Goal: Find specific page/section: Find specific page/section

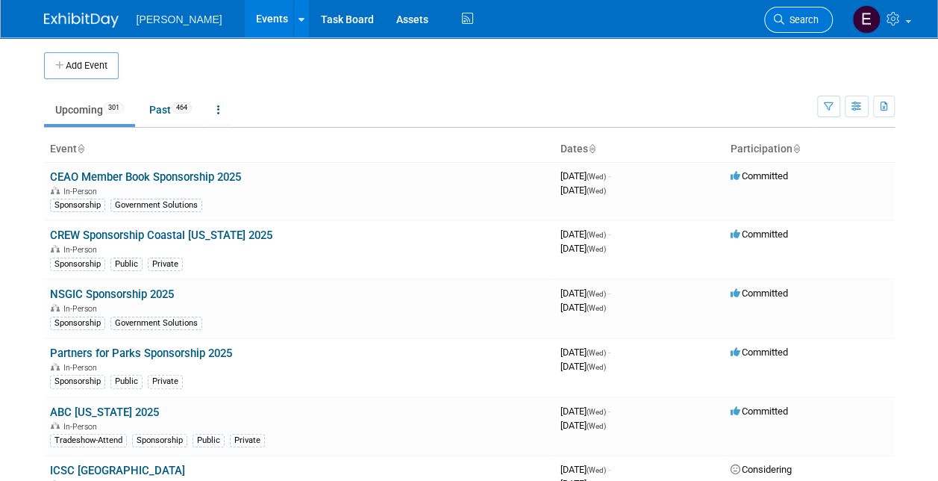
click at [808, 19] on span "Search" at bounding box center [801, 19] width 34 height 11
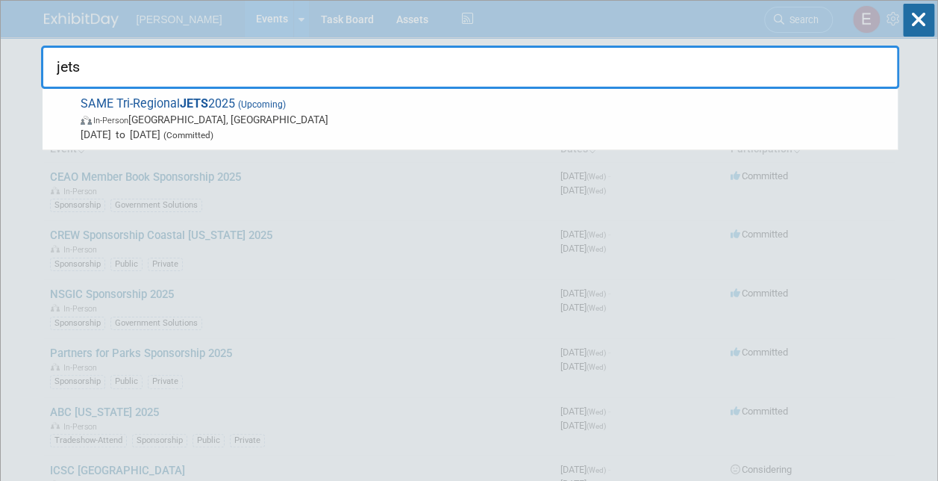
type input "jets"
click at [155, 107] on span "SAME Tri-Regional JETS 2025 (Upcoming) In-Person Jacksonville, FL Oct 21, 2025 …" at bounding box center [483, 119] width 814 height 46
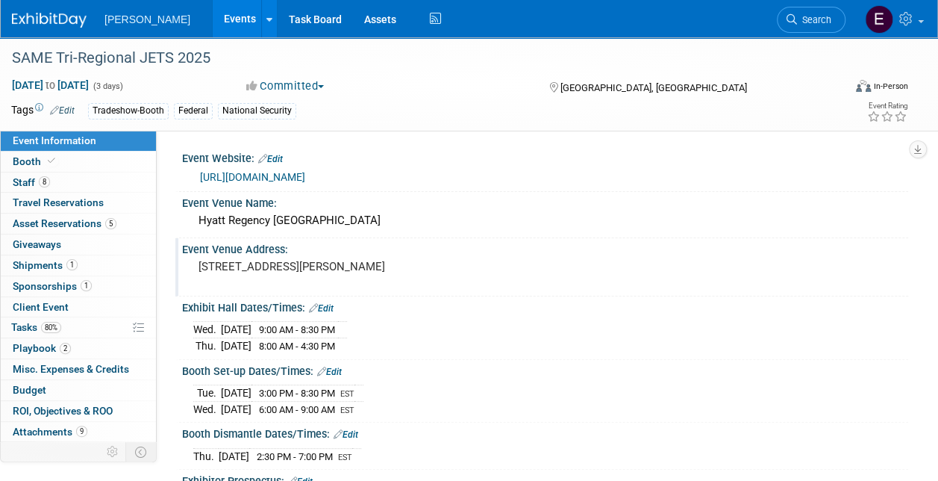
click at [522, 255] on div "Event Venue Address:" at bounding box center [545, 247] width 726 height 19
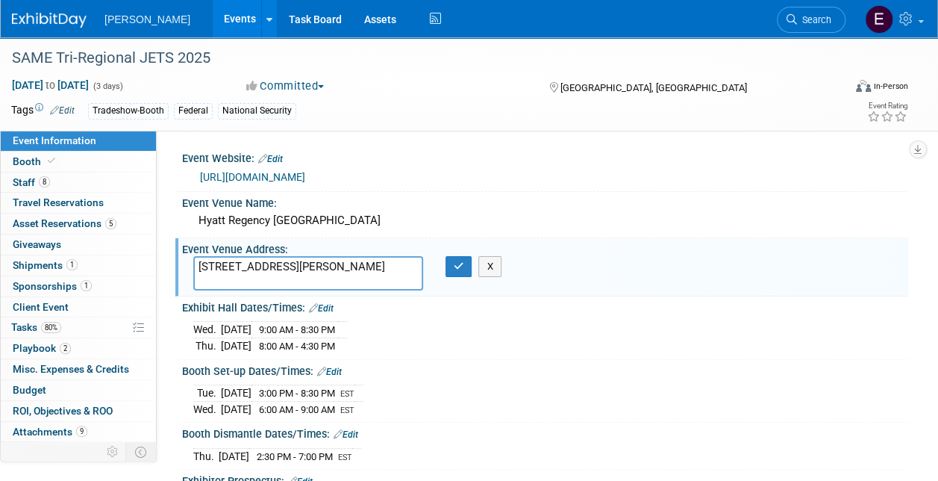
drag, startPoint x: 53, startPoint y: 181, endPoint x: 360, endPoint y: 190, distance: 306.9
click at [54, 181] on link "8 Staff 8" at bounding box center [78, 182] width 155 height 20
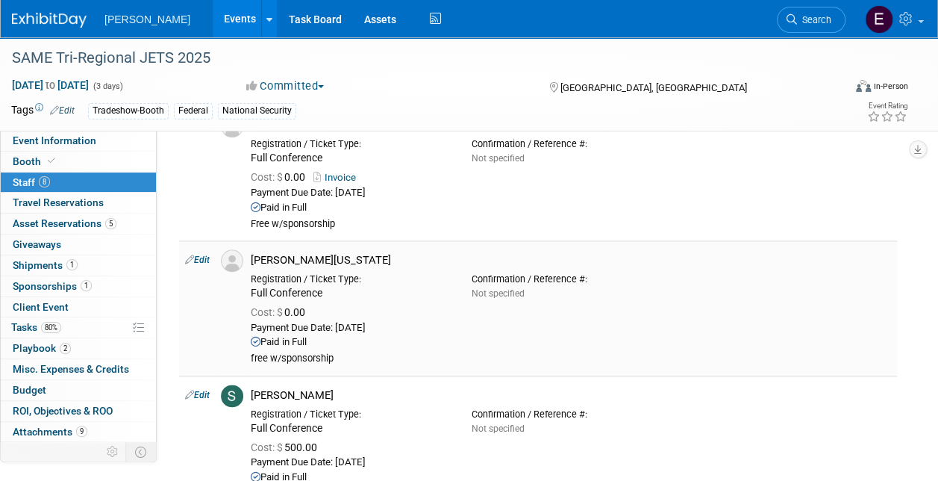
scroll to position [821, 0]
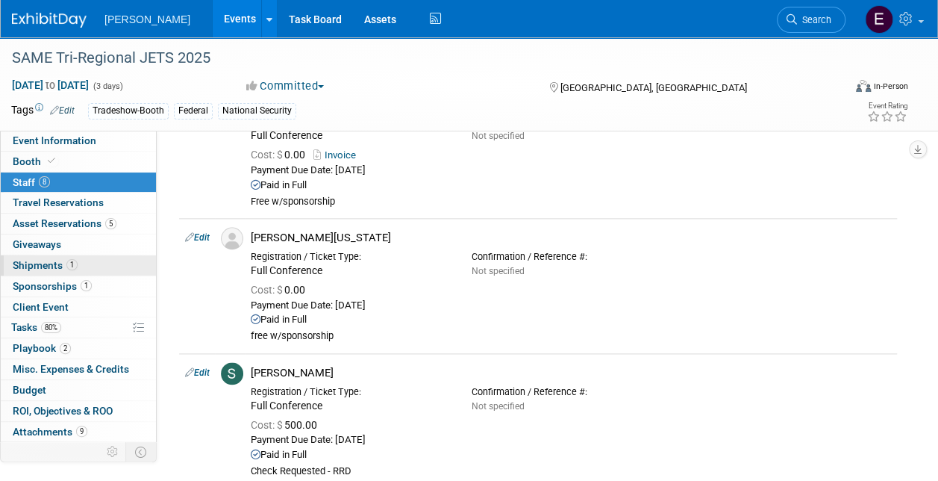
click at [88, 264] on link "1 Shipments 1" at bounding box center [78, 265] width 155 height 20
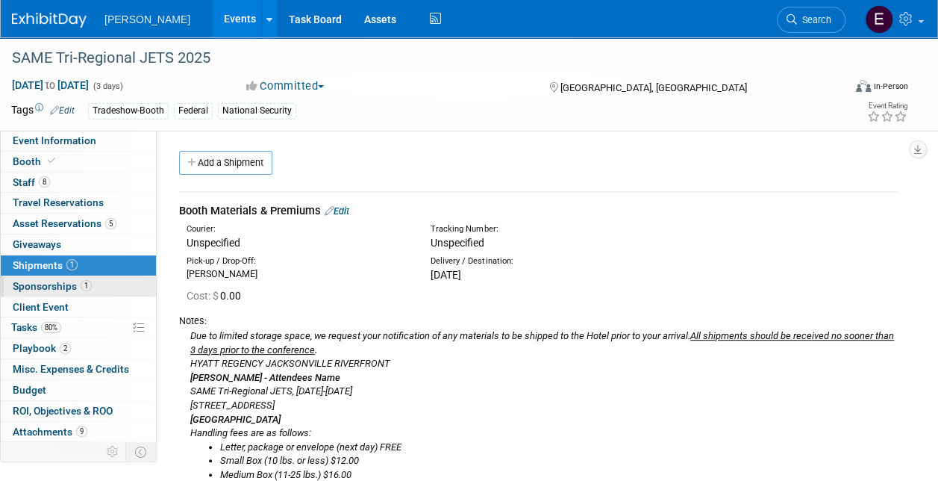
click at [94, 287] on link "1 Sponsorships 1" at bounding box center [78, 286] width 155 height 20
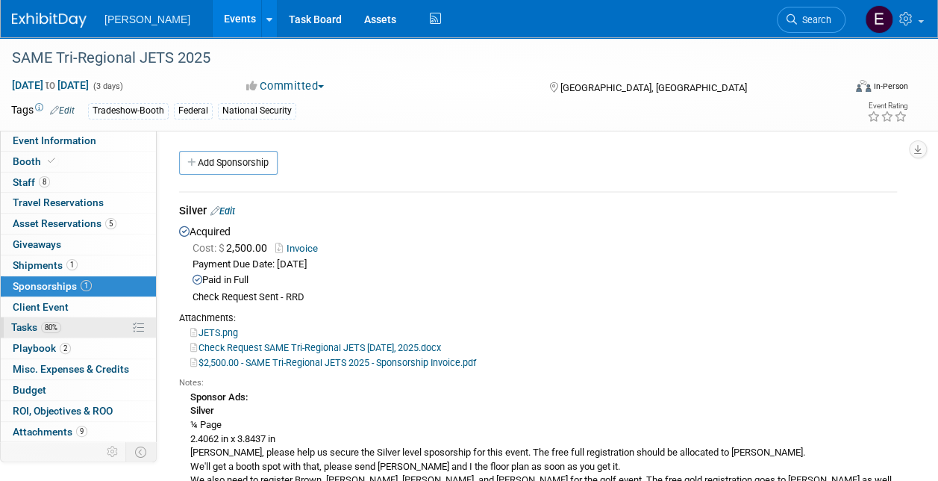
click at [87, 322] on link "80% Tasks 80%" at bounding box center [78, 327] width 155 height 20
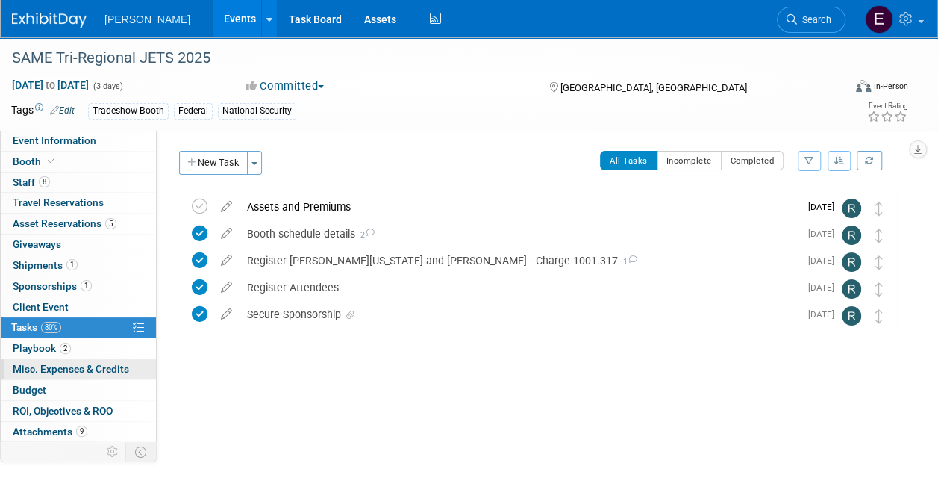
click at [97, 355] on link "2 Playbook 2" at bounding box center [78, 348] width 155 height 20
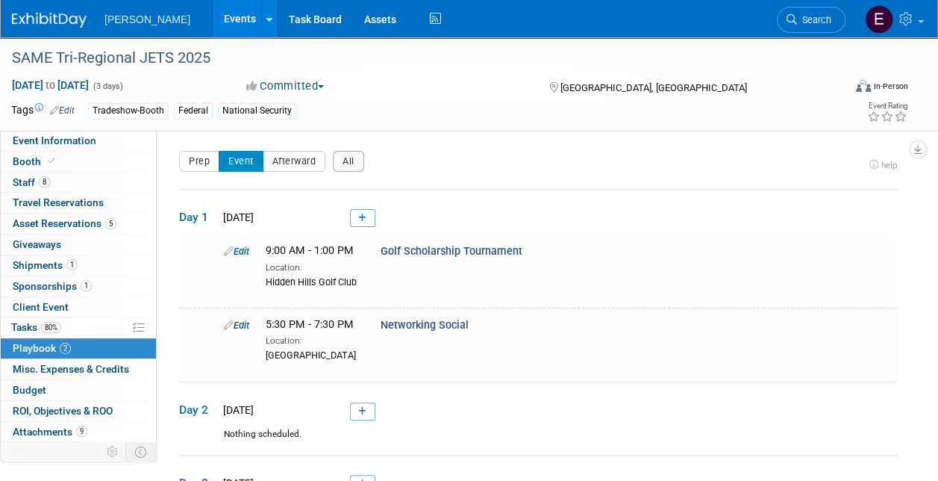
click at [213, 23] on link "Events" at bounding box center [240, 18] width 54 height 37
